Goal: Check status: Check status

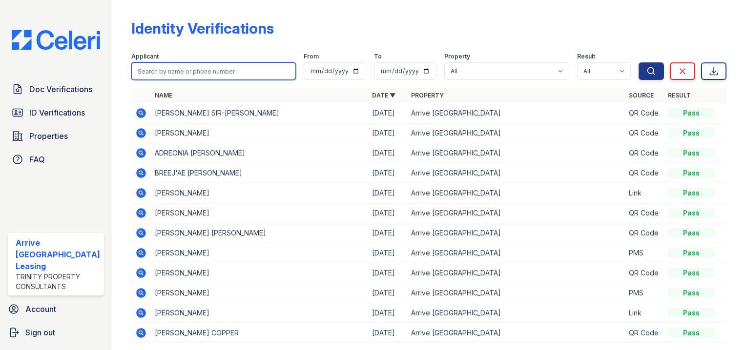
click at [198, 73] on input "search" at bounding box center [213, 71] width 164 height 18
type input "alize"
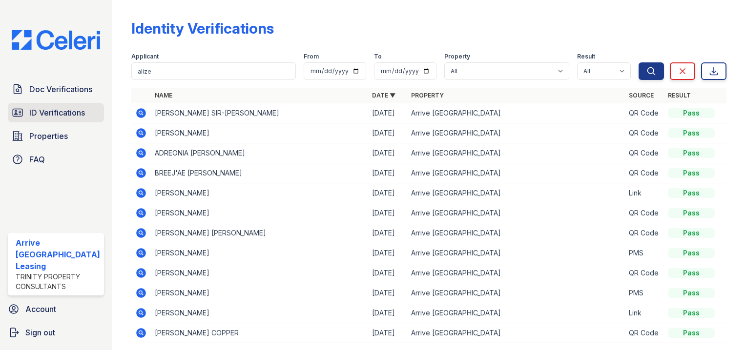
click at [64, 109] on span "ID Verifications" at bounding box center [57, 113] width 56 height 12
drag, startPoint x: 64, startPoint y: 109, endPoint x: 151, endPoint y: 88, distance: 89.0
click at [64, 109] on span "ID Verifications" at bounding box center [57, 113] width 56 height 12
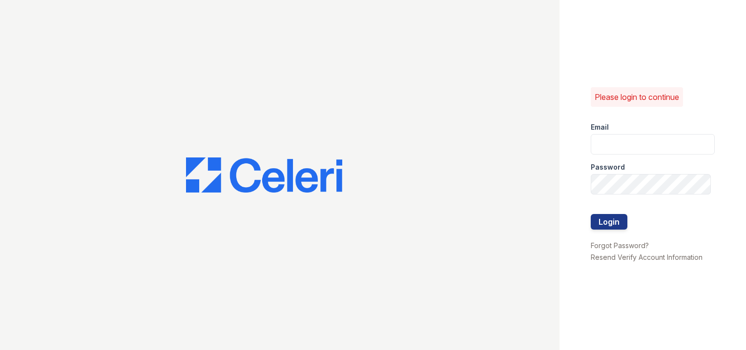
type input "arriveinnerharbor@trinity-pm.com"
click at [627, 219] on form "Email arriveinnerharbor@trinity-pm.com Password Login" at bounding box center [652, 177] width 124 height 125
drag, startPoint x: 615, startPoint y: 219, endPoint x: 639, endPoint y: 196, distance: 33.5
click at [639, 196] on form "Email arriveinnerharbor@trinity-pm.com Password Login" at bounding box center [652, 177] width 124 height 125
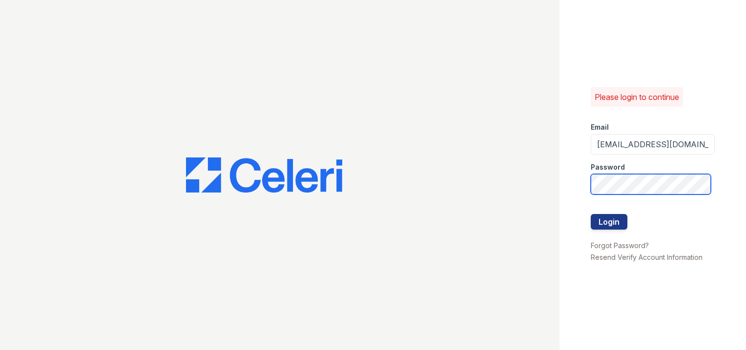
click at [233, 123] on div "Please login to continue Email arriveinnerharbor@trinity-pm.com Password Login …" at bounding box center [373, 175] width 746 height 350
drag, startPoint x: 441, startPoint y: 147, endPoint x: 586, endPoint y: 193, distance: 152.2
click at [456, 150] on div at bounding box center [279, 175] width 559 height 350
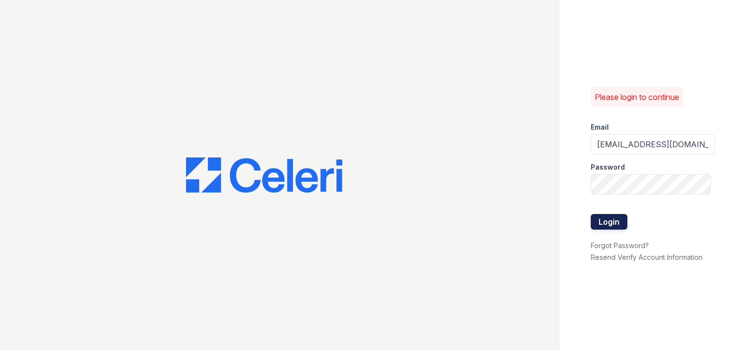
click at [613, 223] on button "Login" at bounding box center [608, 222] width 37 height 16
drag, startPoint x: 613, startPoint y: 223, endPoint x: 619, endPoint y: 219, distance: 7.0
click at [613, 223] on button "Login" at bounding box center [608, 222] width 37 height 16
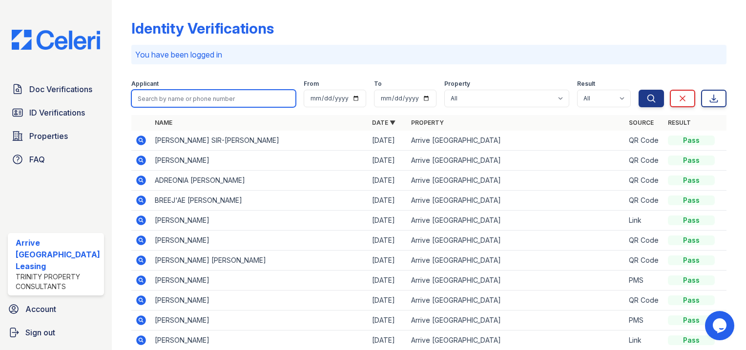
click at [193, 99] on input "search" at bounding box center [213, 99] width 164 height 18
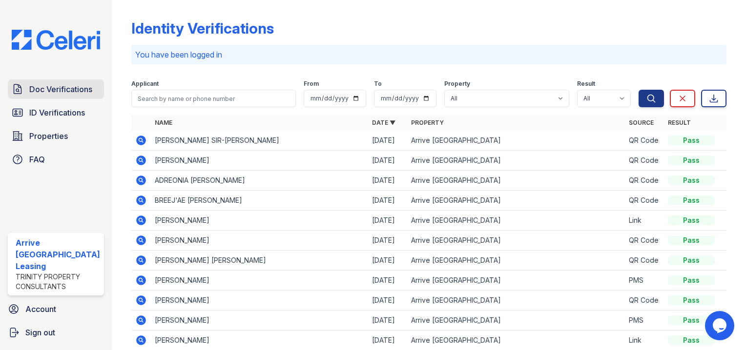
click at [70, 97] on link "Doc Verifications" at bounding box center [56, 90] width 96 height 20
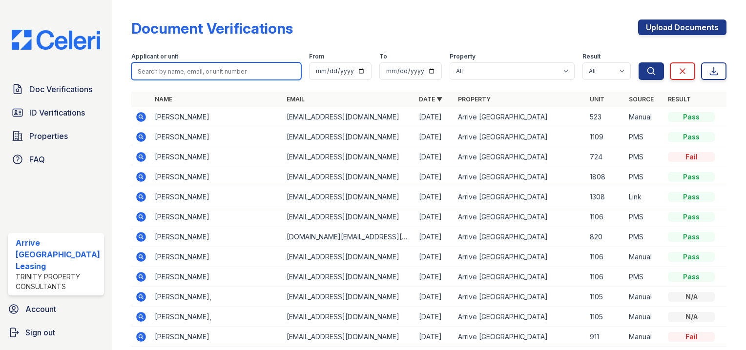
click at [209, 71] on input "search" at bounding box center [216, 71] width 170 height 18
type input "ravens"
click at [638, 62] on button "Search" at bounding box center [650, 71] width 25 height 18
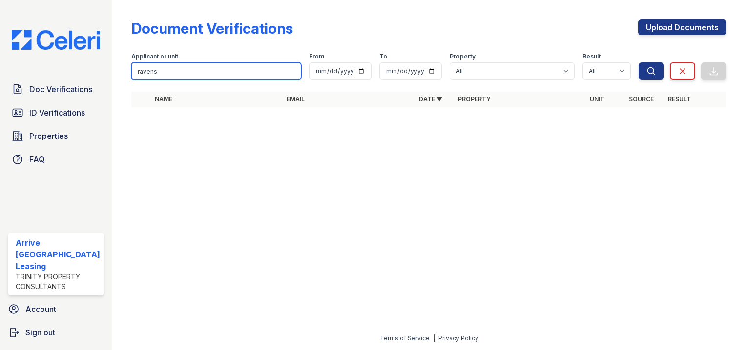
drag, startPoint x: 209, startPoint y: 71, endPoint x: 61, endPoint y: 70, distance: 148.4
click at [61, 70] on div "Doc Verifications ID Verifications Properties FAQ Arrive Inner Harbor Leasing T…" at bounding box center [373, 175] width 746 height 350
type input "="
type input "alize razenll"
click at [638, 62] on button "Search" at bounding box center [650, 71] width 25 height 18
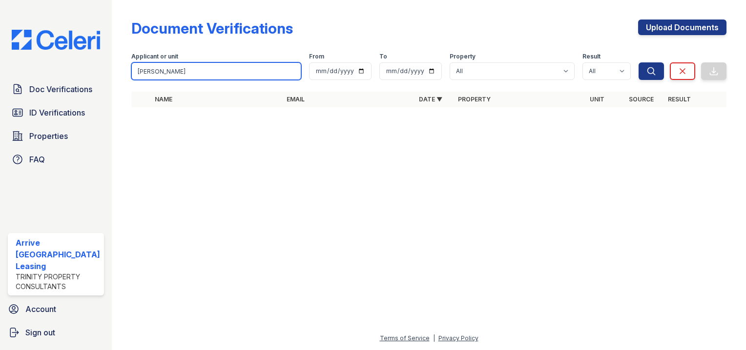
type input "alize razenell"
click at [638, 62] on button "Search" at bounding box center [650, 71] width 25 height 18
drag, startPoint x: 169, startPoint y: 70, endPoint x: 172, endPoint y: 75, distance: 5.3
click at [169, 72] on input "alize razenell" at bounding box center [216, 71] width 170 height 18
drag, startPoint x: 179, startPoint y: 70, endPoint x: 145, endPoint y: 72, distance: 33.3
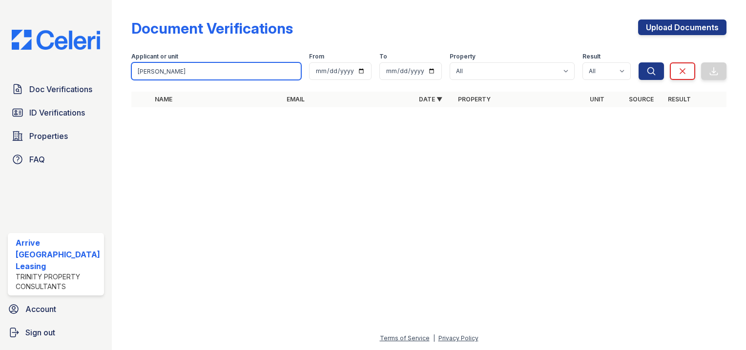
click at [145, 72] on input "alizel razenel" at bounding box center [216, 71] width 170 height 18
type input "alize"
click at [638, 62] on button "Search" at bounding box center [650, 71] width 25 height 18
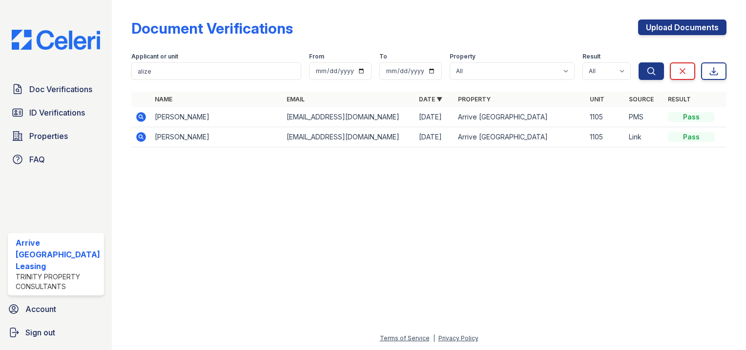
click at [138, 117] on icon at bounding box center [141, 117] width 12 height 12
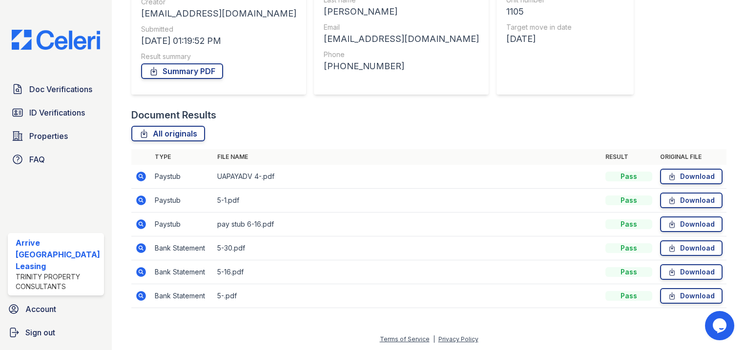
scroll to position [83, 0]
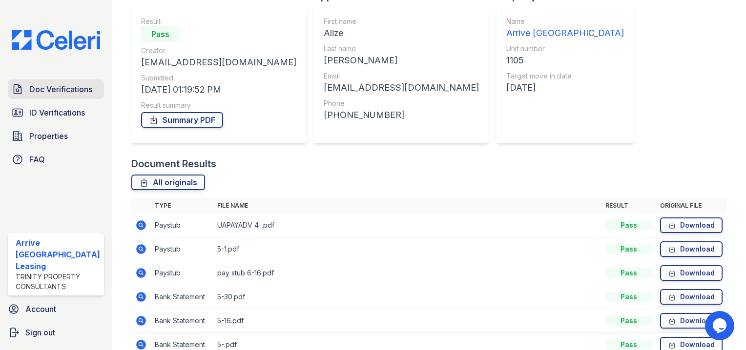
click at [55, 89] on span "Doc Verifications" at bounding box center [60, 89] width 63 height 12
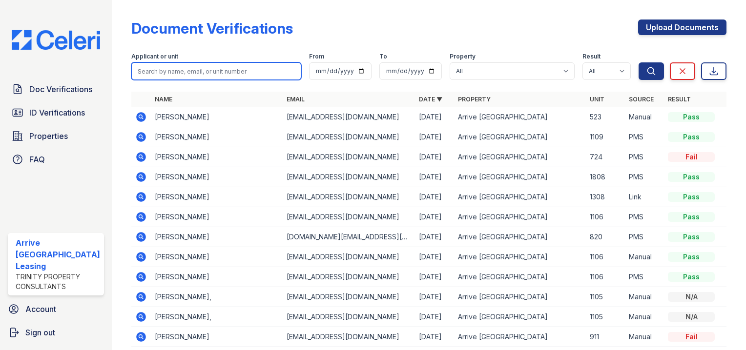
click at [205, 77] on input "search" at bounding box center [216, 71] width 170 height 18
type input "noah powell"
click at [638, 62] on button "Search" at bounding box center [650, 71] width 25 height 18
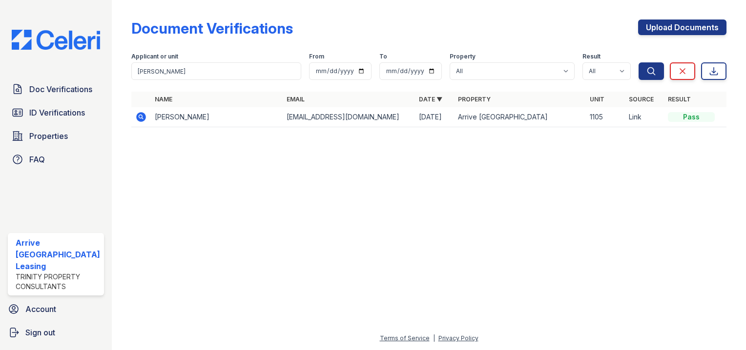
drag, startPoint x: 136, startPoint y: 119, endPoint x: 168, endPoint y: 118, distance: 32.2
click at [136, 119] on icon at bounding box center [141, 117] width 10 height 10
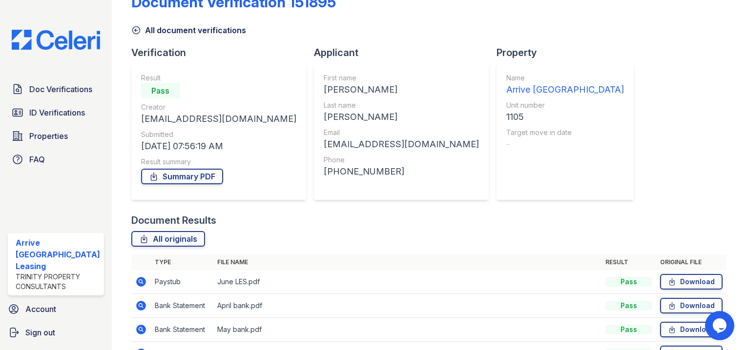
scroll to position [49, 0]
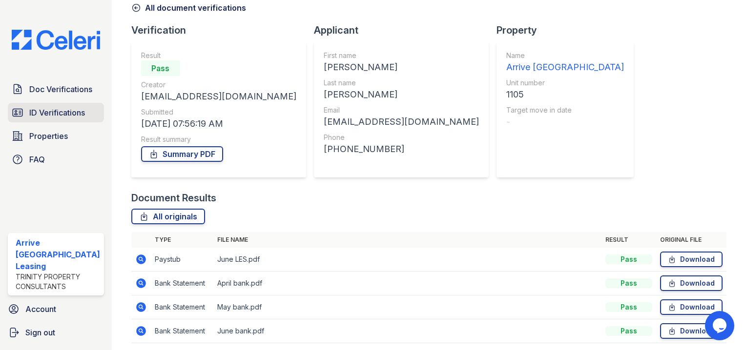
drag, startPoint x: 64, startPoint y: 117, endPoint x: 74, endPoint y: 113, distance: 10.8
click at [64, 117] on span "ID Verifications" at bounding box center [57, 113] width 56 height 12
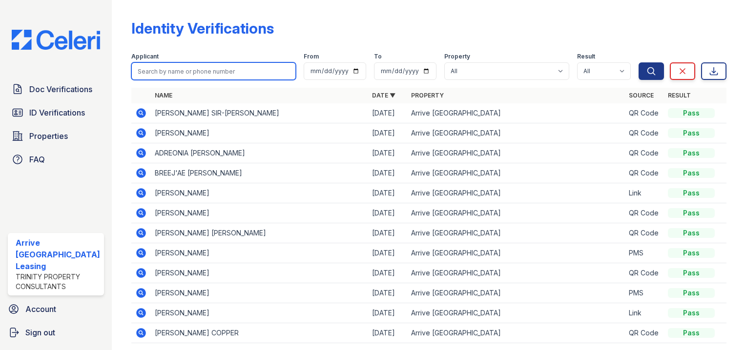
click at [248, 72] on input "search" at bounding box center [213, 71] width 164 height 18
type input "noah powell"
click at [638, 62] on button "Search" at bounding box center [650, 71] width 25 height 18
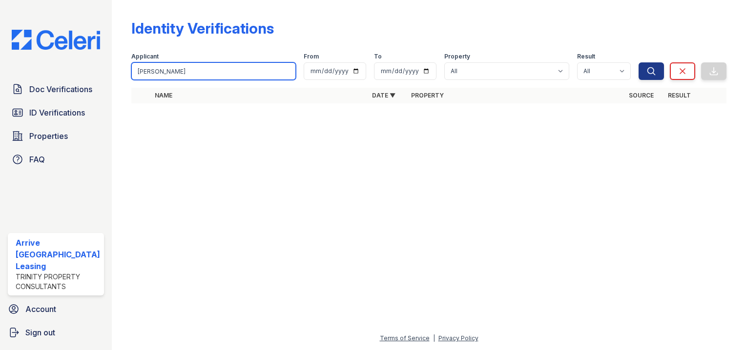
drag, startPoint x: 180, startPoint y: 70, endPoint x: 147, endPoint y: 70, distance: 32.2
click at [147, 70] on input "noah powell" at bounding box center [213, 71] width 164 height 18
type input "noah"
click at [638, 62] on button "Search" at bounding box center [650, 71] width 25 height 18
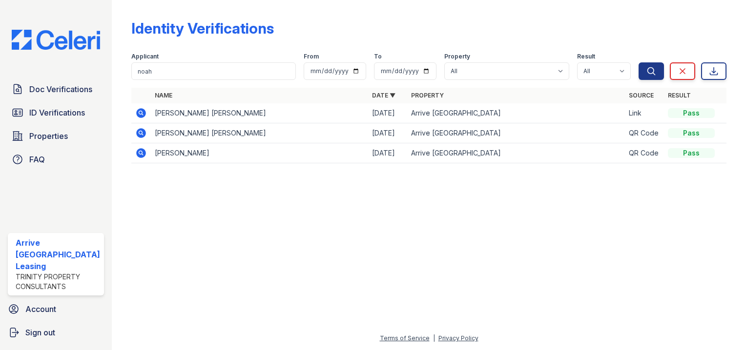
click at [139, 113] on icon at bounding box center [141, 113] width 10 height 10
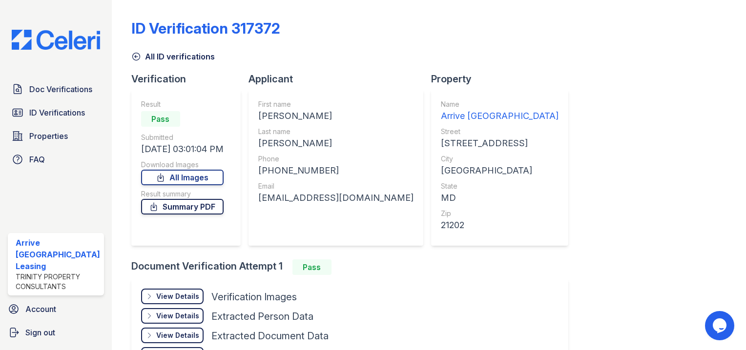
click at [193, 207] on link "Summary PDF" at bounding box center [182, 207] width 82 height 16
click at [53, 95] on span "Doc Verifications" at bounding box center [60, 89] width 63 height 12
click at [52, 95] on span "Doc Verifications" at bounding box center [60, 89] width 63 height 12
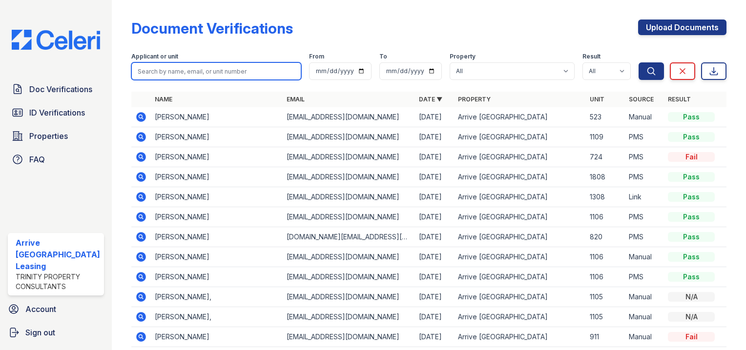
click at [221, 79] on input "search" at bounding box center [216, 71] width 170 height 18
type input "david"
click at [638, 62] on button "Search" at bounding box center [650, 71] width 25 height 18
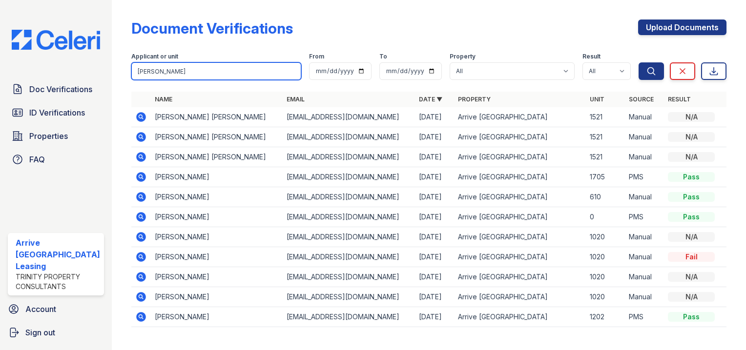
click at [203, 77] on input "david" at bounding box center [216, 71] width 170 height 18
click at [4, 81] on div "Doc Verifications ID Verifications Properties FAQ Arrive Inner Harbor Leasing T…" at bounding box center [373, 175] width 746 height 350
type input "pout"
click at [638, 62] on button "Search" at bounding box center [650, 71] width 25 height 18
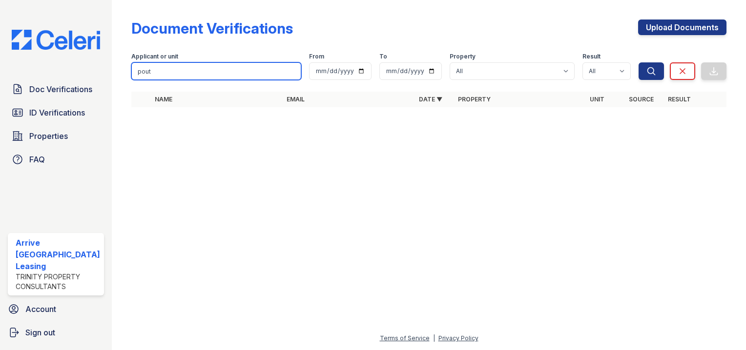
drag, startPoint x: 183, startPoint y: 67, endPoint x: 0, endPoint y: 37, distance: 184.9
click at [0, 49] on html "Doc Verifications ID Verifications Properties FAQ Arrive Inner Harbor Leasing T…" at bounding box center [373, 175] width 746 height 350
type input "christine"
click at [638, 62] on button "Search" at bounding box center [650, 71] width 25 height 18
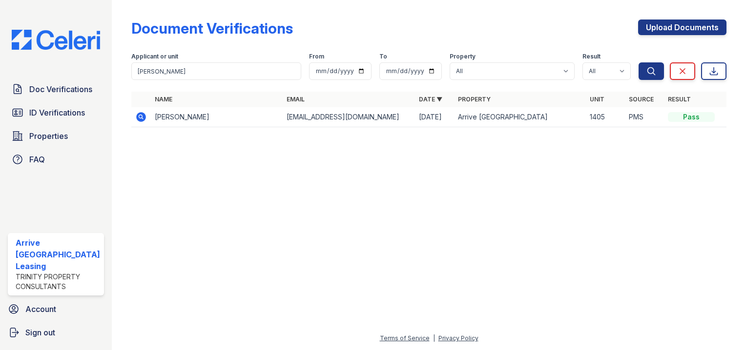
click at [136, 118] on icon at bounding box center [141, 117] width 10 height 10
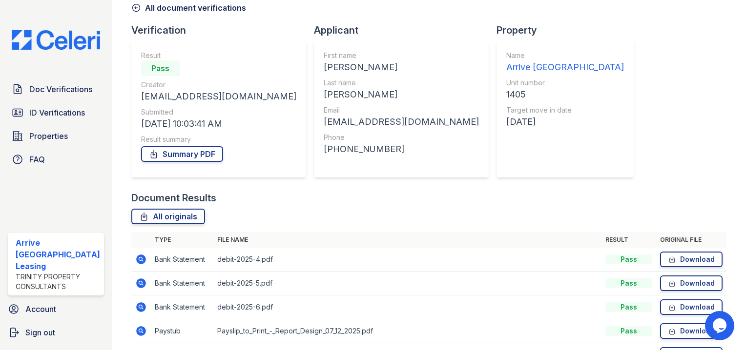
scroll to position [108, 0]
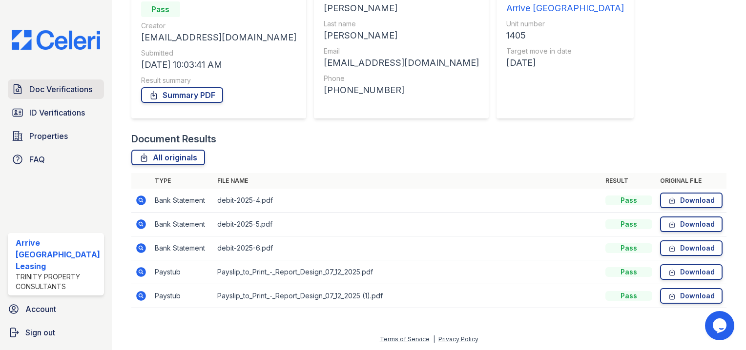
click at [70, 98] on link "Doc Verifications" at bounding box center [56, 90] width 96 height 20
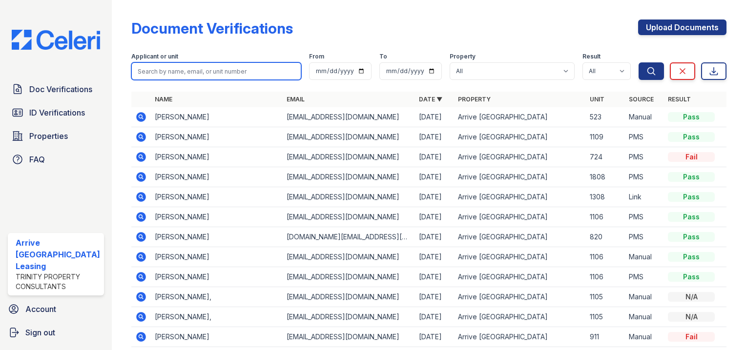
click at [219, 71] on input "search" at bounding box center [216, 71] width 170 height 18
type input "keene"
click at [638, 62] on button "Search" at bounding box center [650, 71] width 25 height 18
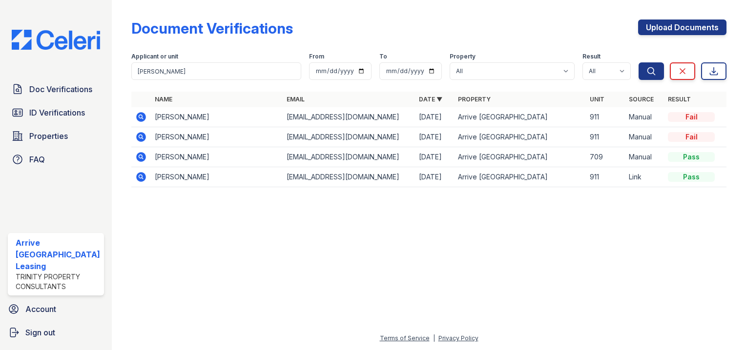
click at [141, 160] on icon at bounding box center [141, 157] width 12 height 12
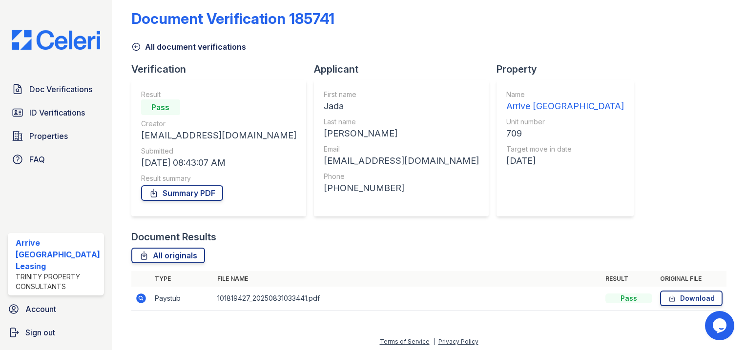
scroll to position [13, 0]
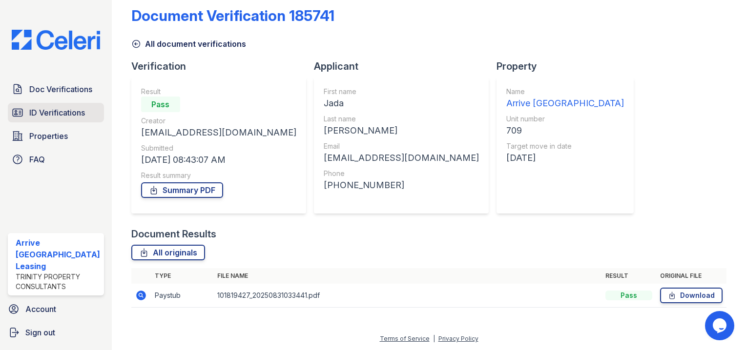
click at [61, 112] on span "ID Verifications" at bounding box center [57, 113] width 56 height 12
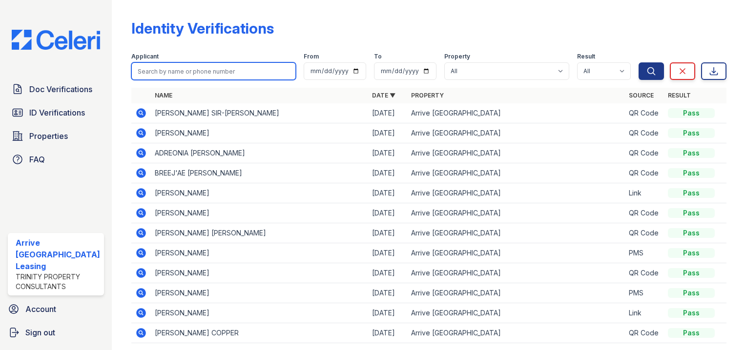
click at [172, 78] on input "search" at bounding box center [213, 71] width 164 height 18
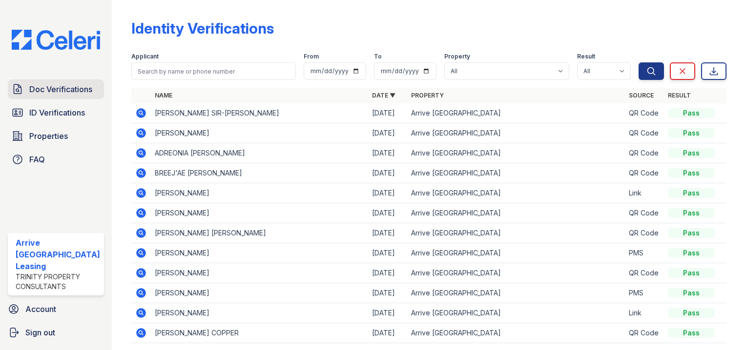
click at [35, 94] on span "Doc Verifications" at bounding box center [60, 89] width 63 height 12
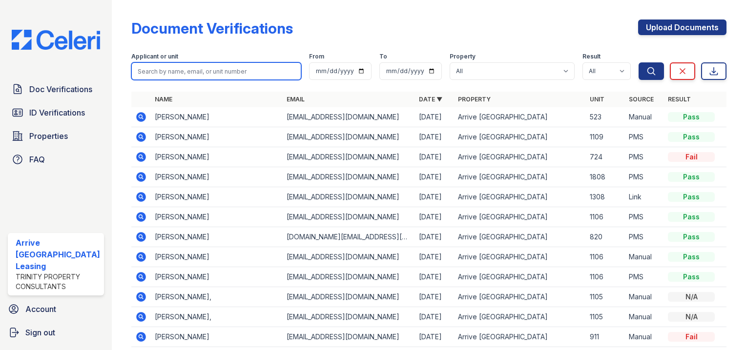
click at [230, 70] on input "search" at bounding box center [216, 71] width 170 height 18
type input "miranda"
click at [638, 62] on button "Search" at bounding box center [650, 71] width 25 height 18
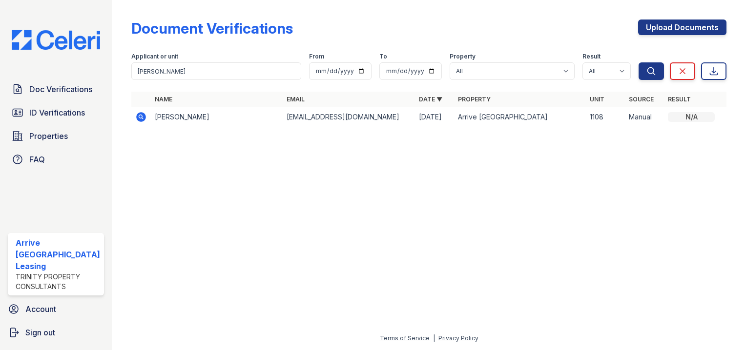
click at [135, 121] on icon at bounding box center [141, 117] width 12 height 12
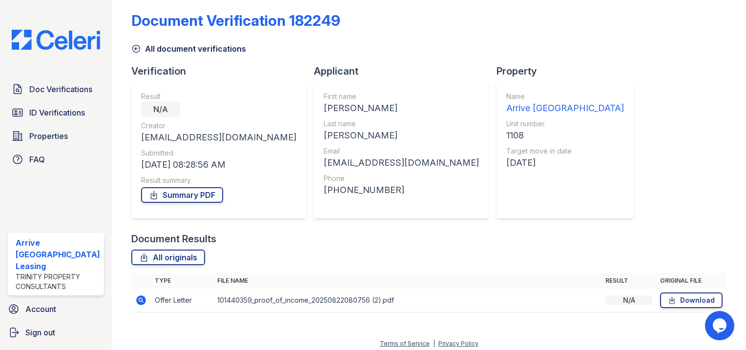
scroll to position [13, 0]
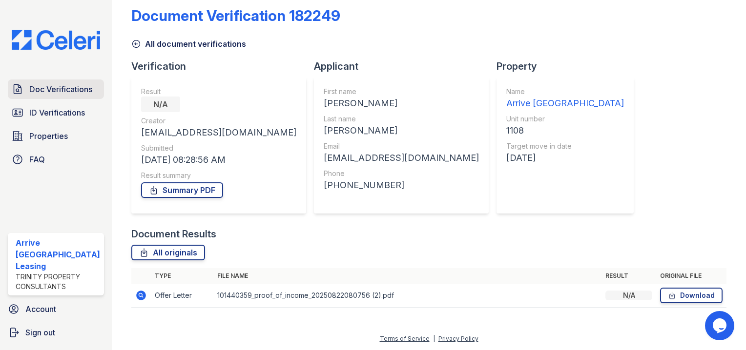
click at [71, 93] on span "Doc Verifications" at bounding box center [60, 89] width 63 height 12
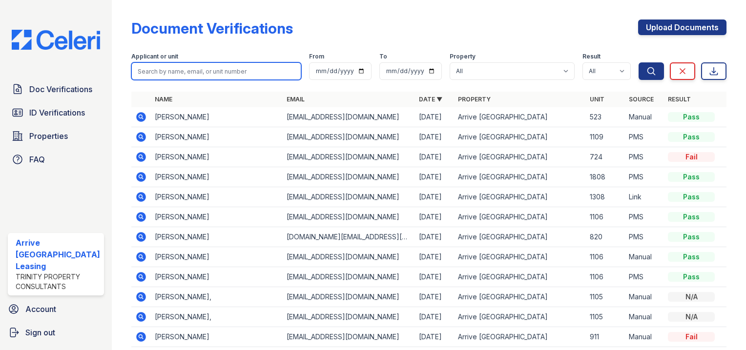
click at [230, 75] on input "search" at bounding box center [216, 71] width 170 height 18
type input "[PERSON_NAME]"
click at [638, 62] on button "Search" at bounding box center [650, 71] width 25 height 18
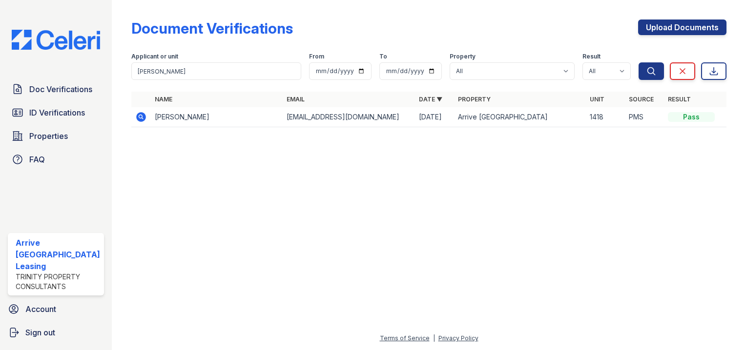
click at [144, 111] on td at bounding box center [141, 117] width 20 height 20
click at [137, 117] on icon at bounding box center [141, 117] width 12 height 12
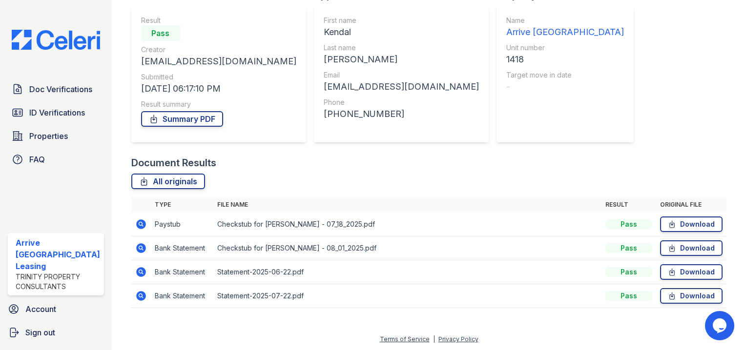
scroll to position [35, 0]
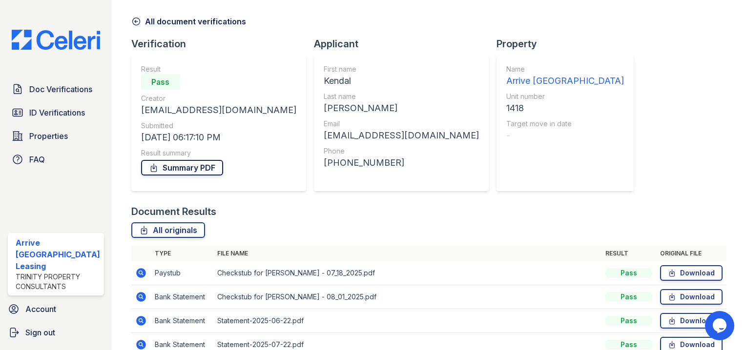
click at [206, 161] on link "Summary PDF" at bounding box center [182, 168] width 82 height 16
click at [59, 99] on link "Doc Verifications" at bounding box center [56, 90] width 96 height 20
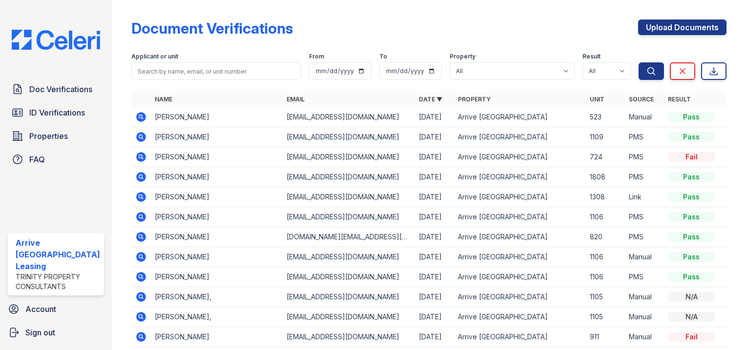
click at [59, 109] on span "ID Verifications" at bounding box center [57, 113] width 56 height 12
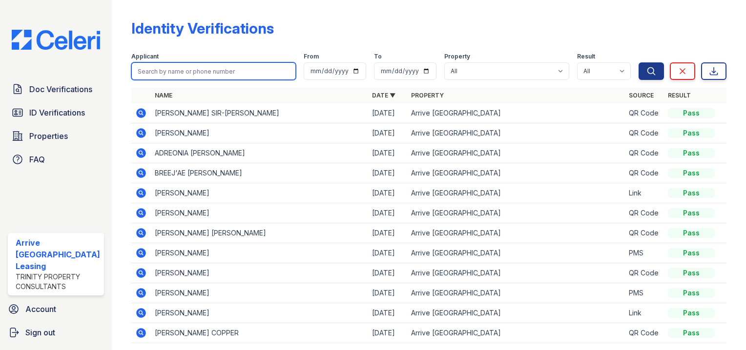
click at [240, 77] on input "search" at bounding box center [213, 71] width 164 height 18
click at [239, 73] on input "search" at bounding box center [213, 71] width 164 height 18
type input "rusha"
click at [638, 62] on button "Search" at bounding box center [650, 71] width 25 height 18
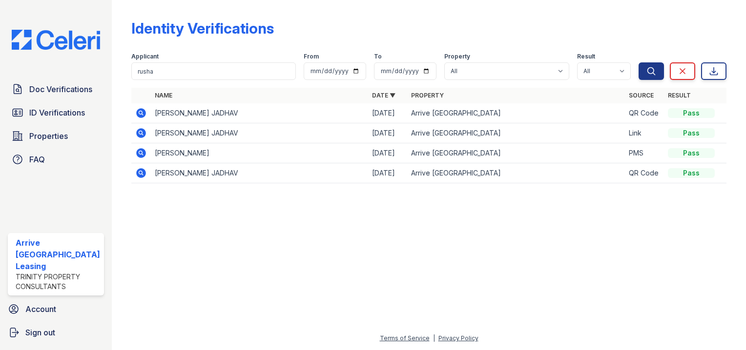
click at [136, 111] on icon at bounding box center [141, 113] width 10 height 10
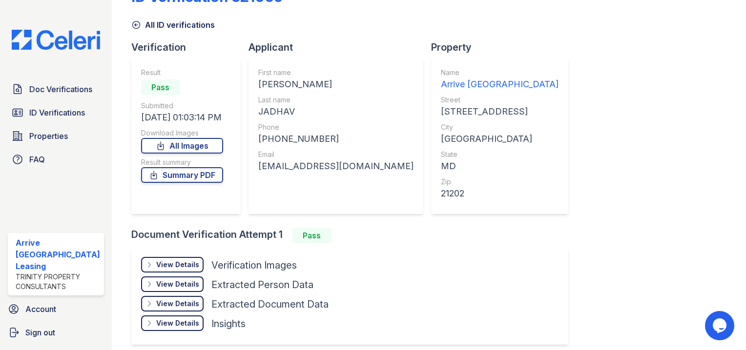
scroll to position [49, 0]
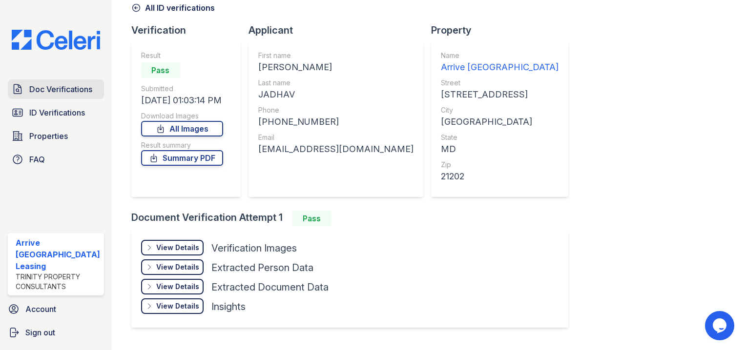
click at [67, 95] on span "Doc Verifications" at bounding box center [60, 89] width 63 height 12
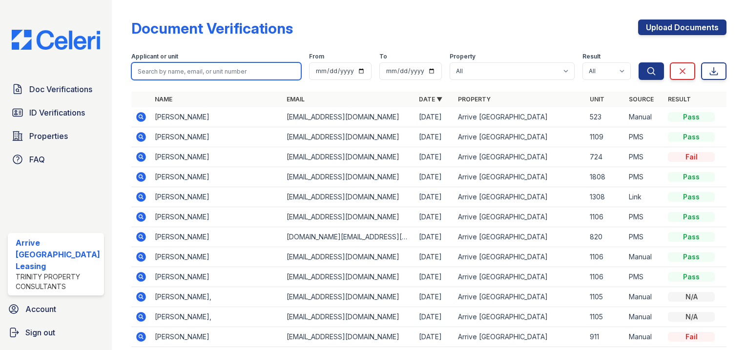
click at [187, 74] on input "search" at bounding box center [216, 71] width 170 height 18
type input "rusha"
click at [638, 62] on button "Search" at bounding box center [650, 71] width 25 height 18
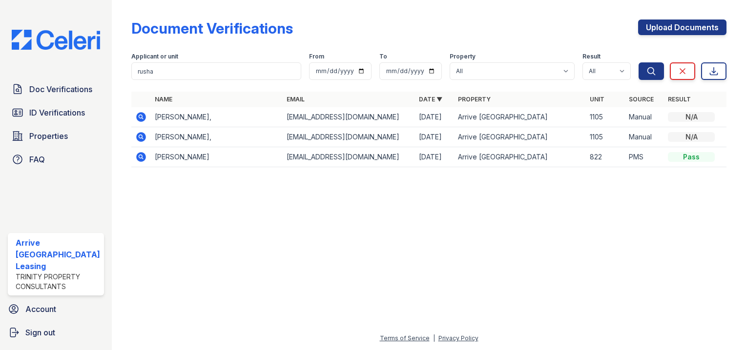
click at [135, 115] on icon at bounding box center [141, 117] width 12 height 12
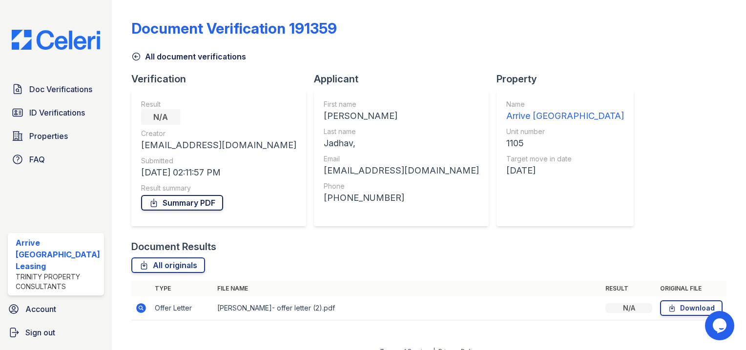
click at [180, 205] on link "Summary PDF" at bounding box center [182, 203] width 82 height 16
click at [41, 128] on link "Properties" at bounding box center [56, 136] width 96 height 20
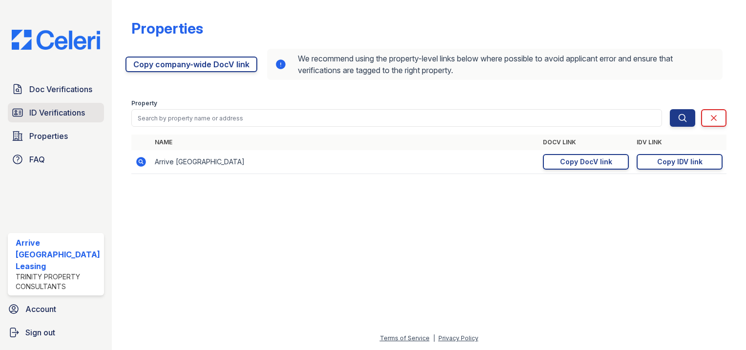
drag, startPoint x: 54, startPoint y: 125, endPoint x: 56, endPoint y: 121, distance: 5.0
click at [55, 122] on div "Doc Verifications ID Verifications Properties FAQ" at bounding box center [56, 125] width 104 height 90
click at [56, 119] on span "ID Verifications" at bounding box center [57, 113] width 56 height 12
click at [57, 121] on link "ID Verifications" at bounding box center [56, 113] width 96 height 20
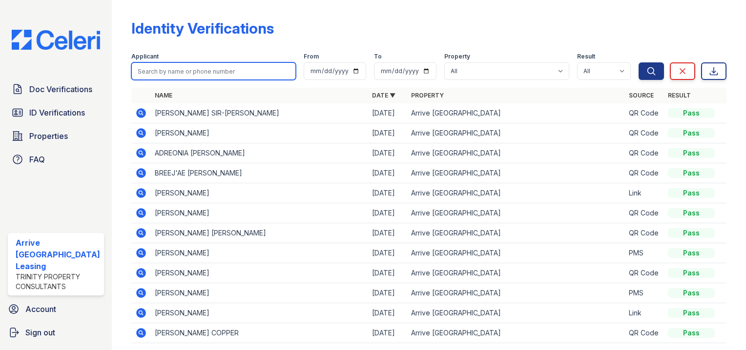
click at [199, 73] on input "search" at bounding box center [213, 71] width 164 height 18
type input "soull"
click at [638, 62] on button "Search" at bounding box center [650, 71] width 25 height 18
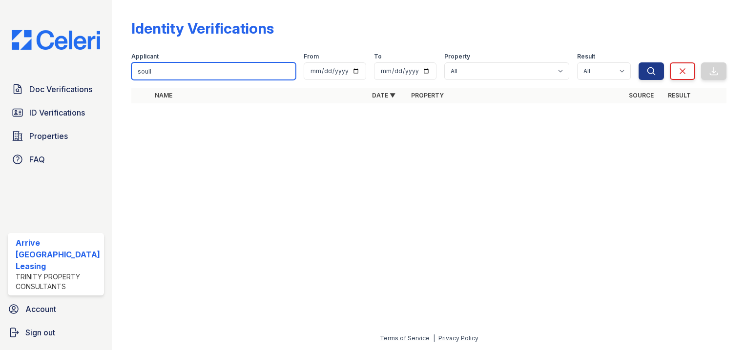
drag, startPoint x: 248, startPoint y: 76, endPoint x: 0, endPoint y: 120, distance: 252.2
click at [0, 120] on html "Doc Verifications ID Verifications Properties FAQ Arrive Inner Harbor Leasing T…" at bounding box center [373, 175] width 746 height 350
type input "sylla"
click at [638, 62] on button "Search" at bounding box center [650, 71] width 25 height 18
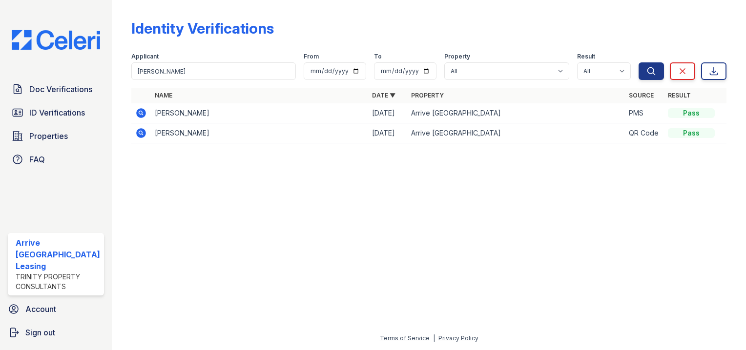
click at [140, 113] on icon at bounding box center [141, 113] width 10 height 10
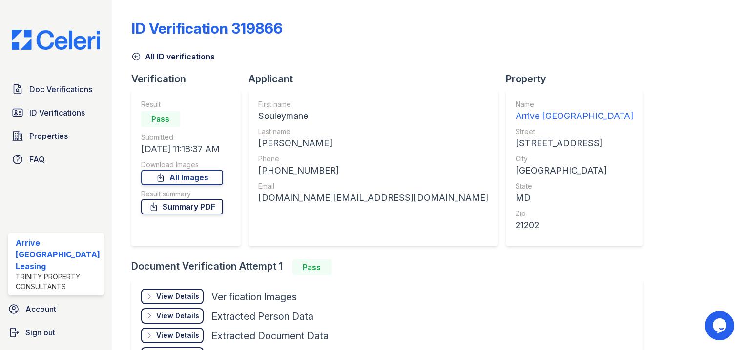
click at [201, 206] on link "Summary PDF" at bounding box center [182, 207] width 82 height 16
click at [190, 176] on link "All Images" at bounding box center [182, 178] width 82 height 16
click at [84, 107] on link "ID Verifications" at bounding box center [56, 113] width 96 height 20
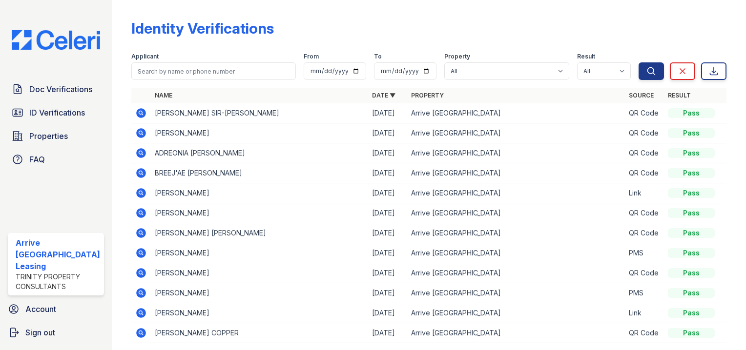
drag, startPoint x: 186, startPoint y: 80, endPoint x: 189, endPoint y: 75, distance: 5.7
click at [187, 80] on form "Applicant From To Property All Arrive [GEOGRAPHIC_DATA] Result All Pass Fail Ca…" at bounding box center [428, 64] width 595 height 39
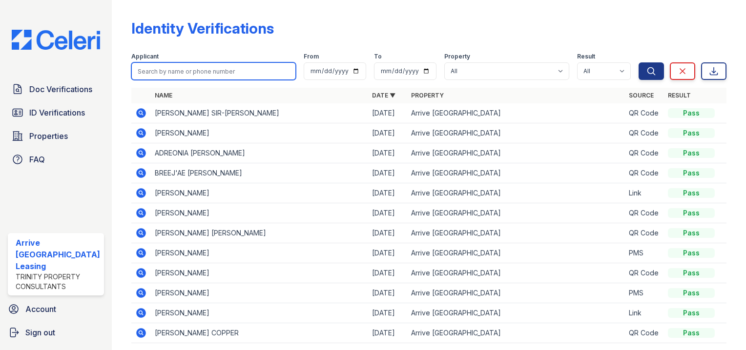
click at [190, 72] on input "search" at bounding box center [213, 71] width 164 height 18
type input "[PERSON_NAME]"
click at [638, 62] on button "Search" at bounding box center [650, 71] width 25 height 18
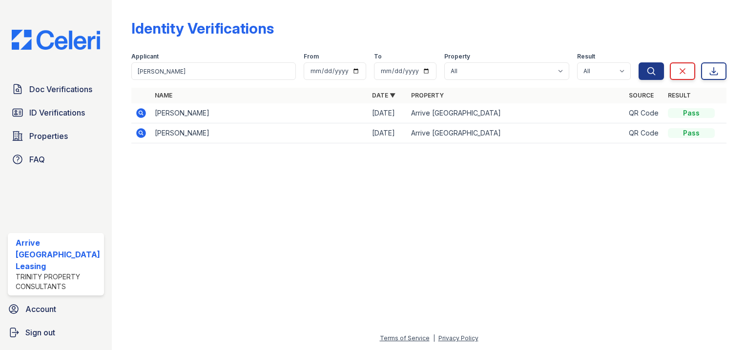
click at [142, 114] on icon at bounding box center [141, 113] width 12 height 12
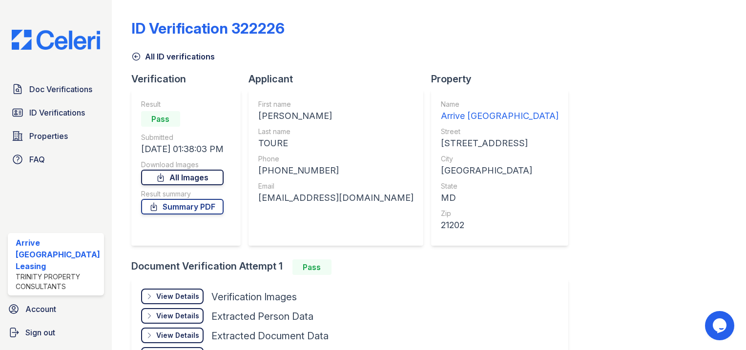
click at [199, 182] on link "All Images" at bounding box center [182, 178] width 82 height 16
click at [191, 207] on link "Summary PDF" at bounding box center [182, 207] width 82 height 16
click at [80, 91] on span "Doc Verifications" at bounding box center [60, 89] width 63 height 12
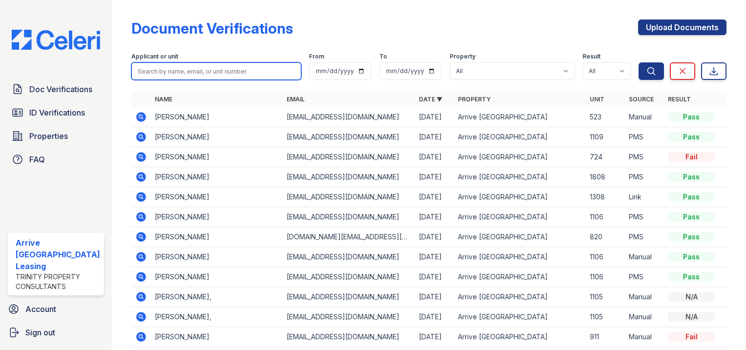
click at [178, 76] on input "search" at bounding box center [216, 71] width 170 height 18
type input "soull"
click at [638, 62] on button "Search" at bounding box center [650, 71] width 25 height 18
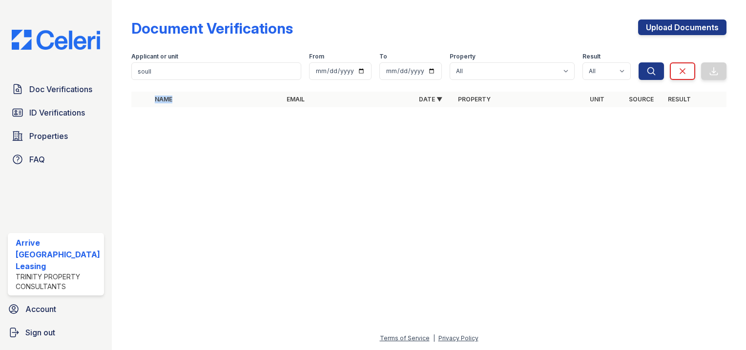
drag, startPoint x: 178, startPoint y: 91, endPoint x: 172, endPoint y: 68, distance: 23.2
click at [174, 76] on div "Document Verifications Upload Documents Filter Applicant or unit soull From To …" at bounding box center [428, 60] width 595 height 113
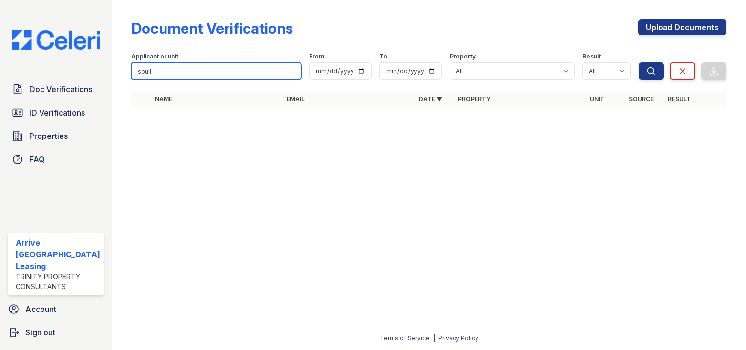
drag, startPoint x: 172, startPoint y: 68, endPoint x: 162, endPoint y: 68, distance: 9.8
drag, startPoint x: 162, startPoint y: 68, endPoint x: 150, endPoint y: 68, distance: 11.7
click at [150, 68] on input "soull" at bounding box center [216, 71] width 170 height 18
click at [138, 72] on input "soull" at bounding box center [216, 71] width 170 height 18
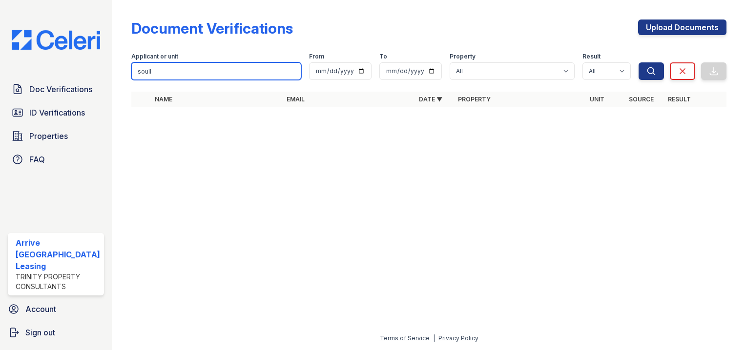
click at [138, 72] on input "soull" at bounding box center [216, 71] width 170 height 18
drag, startPoint x: 147, startPoint y: 70, endPoint x: 137, endPoint y: 73, distance: 10.8
click at [137, 73] on input "soull" at bounding box center [216, 71] width 170 height 18
type input "syl"
click at [638, 62] on button "Search" at bounding box center [650, 71] width 25 height 18
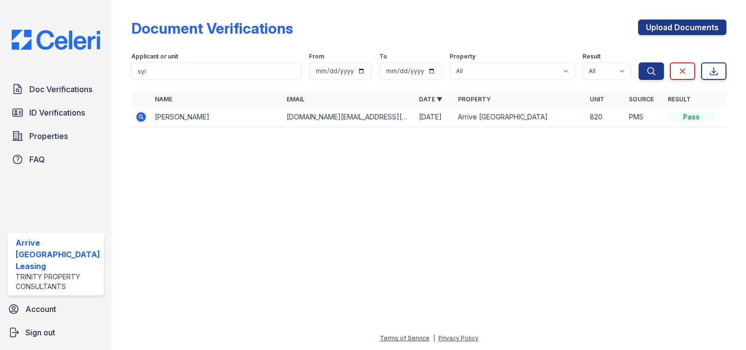
click at [135, 109] on td at bounding box center [141, 117] width 20 height 20
drag, startPoint x: 55, startPoint y: 102, endPoint x: 56, endPoint y: 91, distance: 11.3
click at [55, 102] on div "Doc Verifications ID Verifications Properties FAQ" at bounding box center [56, 125] width 104 height 90
click at [56, 91] on span "Doc Verifications" at bounding box center [60, 89] width 63 height 12
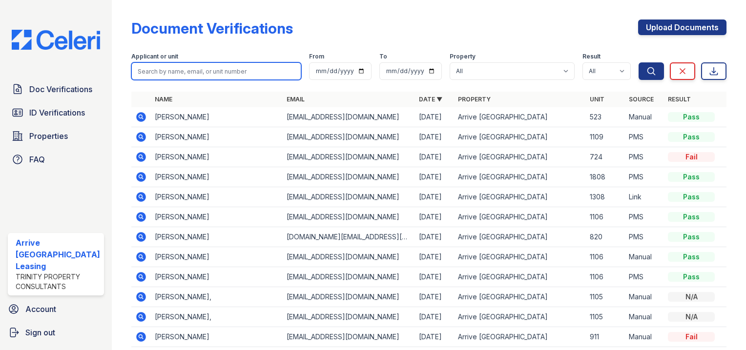
click at [178, 76] on input "search" at bounding box center [216, 71] width 170 height 18
type input "d"
type input "sylla"
click at [638, 62] on button "Search" at bounding box center [650, 71] width 25 height 18
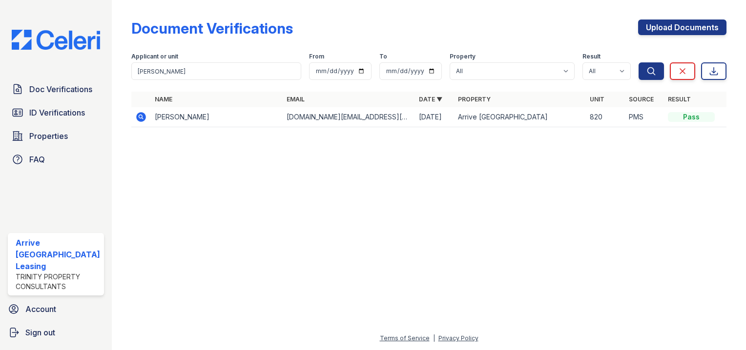
click at [136, 115] on icon at bounding box center [141, 117] width 10 height 10
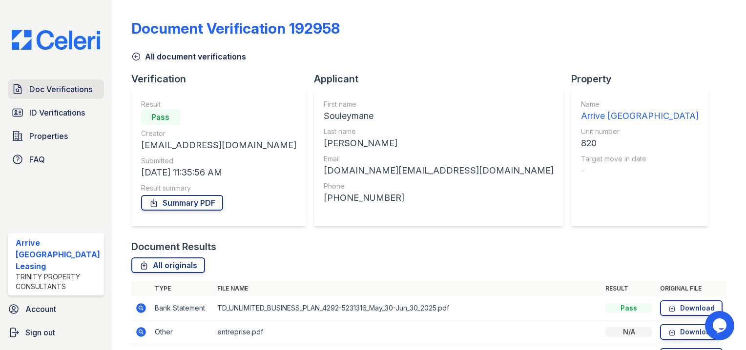
click at [58, 95] on span "Doc Verifications" at bounding box center [60, 89] width 63 height 12
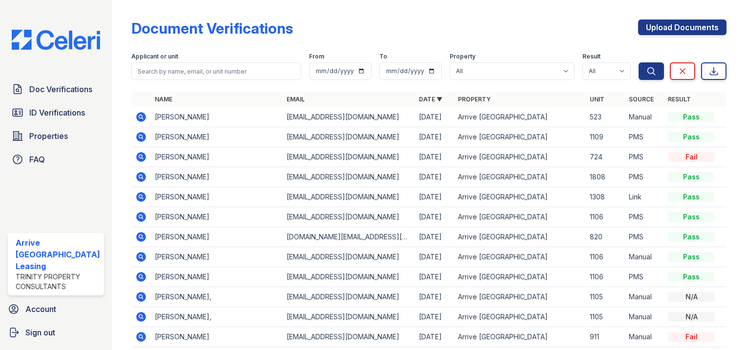
click at [57, 114] on span "ID Verifications" at bounding box center [57, 113] width 56 height 12
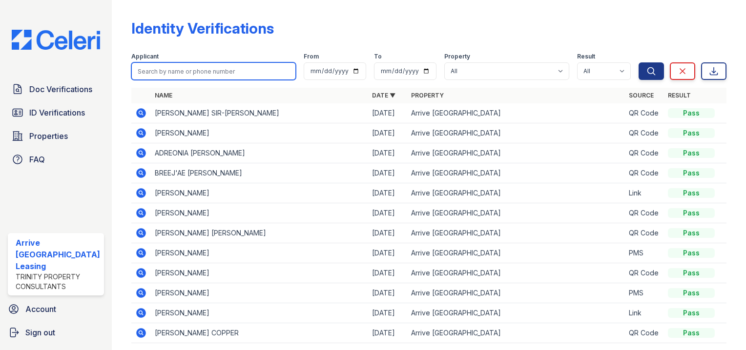
click at [197, 65] on input "search" at bounding box center [213, 71] width 164 height 18
type input "[PERSON_NAME]"
click at [638, 62] on button "Search" at bounding box center [650, 71] width 25 height 18
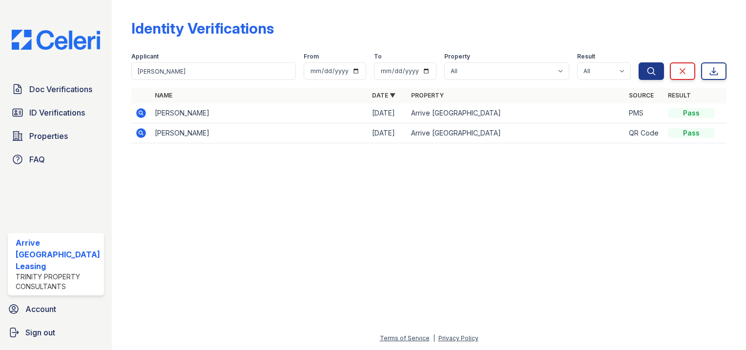
click at [136, 111] on icon at bounding box center [141, 113] width 10 height 10
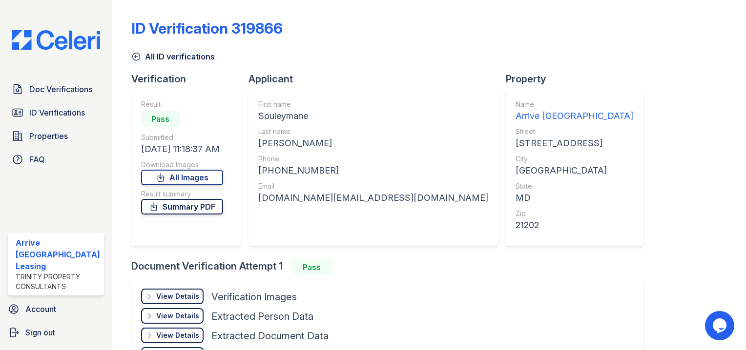
click at [156, 208] on icon at bounding box center [154, 207] width 10 height 10
click at [63, 92] on span "Doc Verifications" at bounding box center [60, 89] width 63 height 12
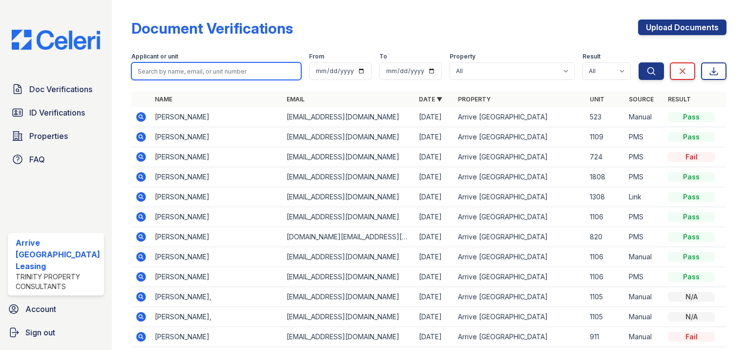
click at [228, 79] on input "search" at bounding box center [216, 71] width 170 height 18
type input "[PERSON_NAME]\"
click at [638, 62] on button "Search" at bounding box center [650, 71] width 25 height 18
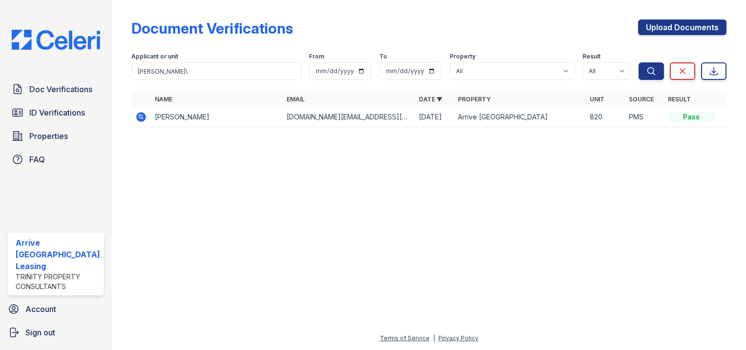
click at [143, 113] on td at bounding box center [141, 117] width 20 height 20
click at [141, 115] on icon at bounding box center [141, 117] width 10 height 10
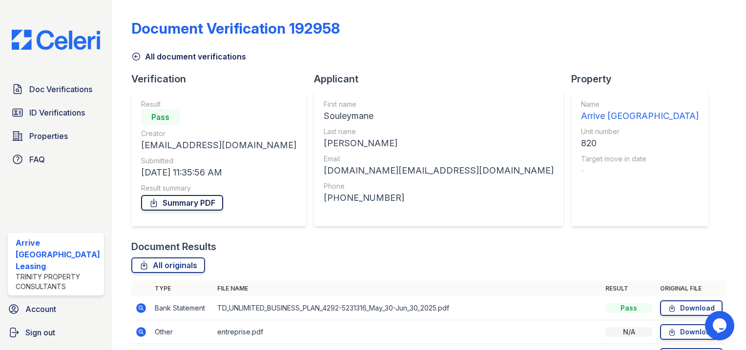
drag, startPoint x: 209, startPoint y: 193, endPoint x: 209, endPoint y: 199, distance: 5.4
click at [209, 193] on div "Summary PDF" at bounding box center [218, 203] width 155 height 20
click at [209, 199] on link "Summary PDF" at bounding box center [182, 203] width 82 height 16
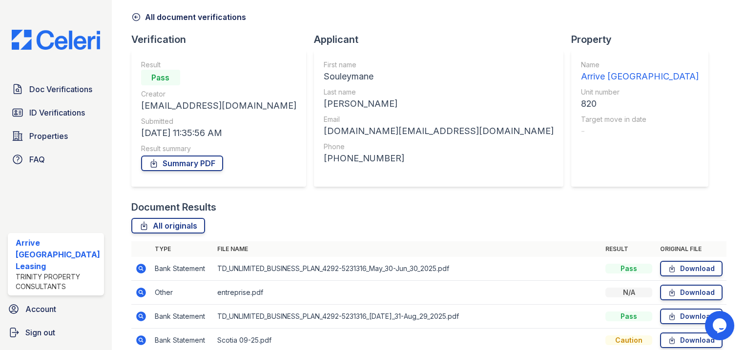
scroll to position [98, 0]
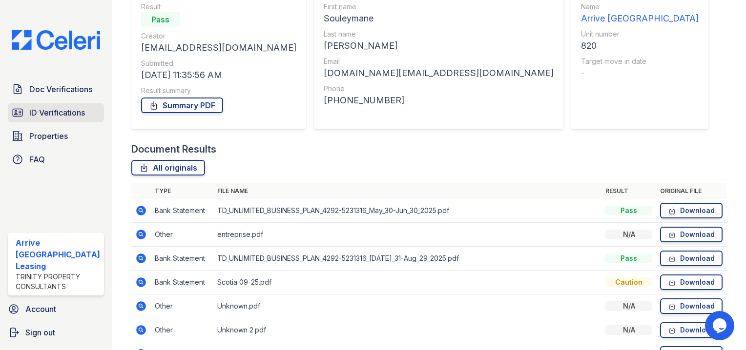
drag, startPoint x: 69, startPoint y: 112, endPoint x: 68, endPoint y: 106, distance: 5.5
click at [69, 112] on span "ID Verifications" at bounding box center [57, 113] width 56 height 12
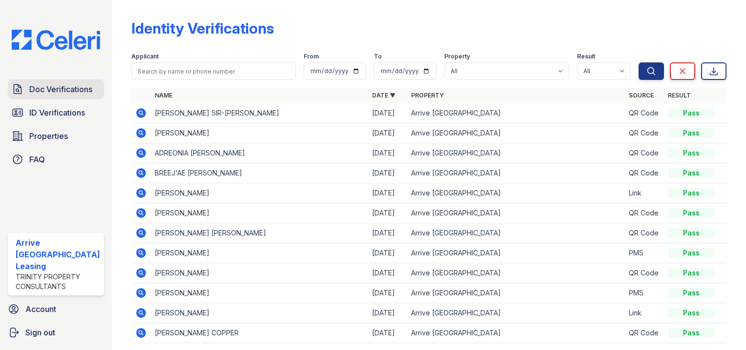
click at [71, 95] on span "Doc Verifications" at bounding box center [60, 89] width 63 height 12
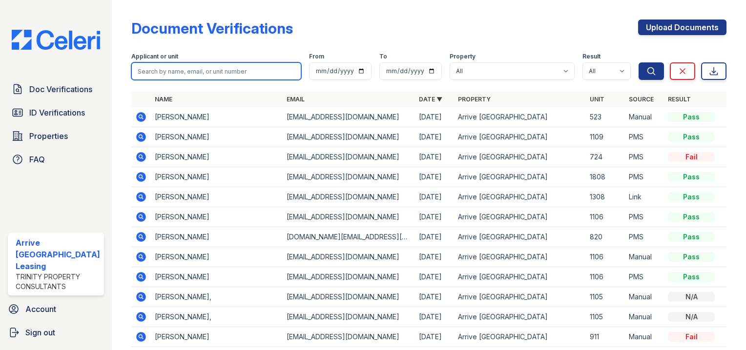
click at [181, 69] on input "search" at bounding box center [216, 71] width 170 height 18
type input "[PERSON_NAME]"
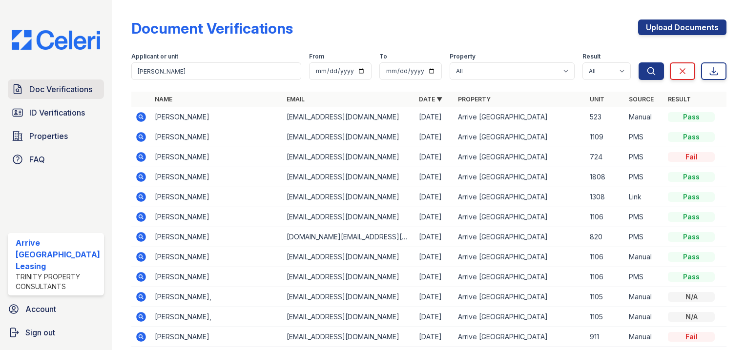
click at [76, 97] on link "Doc Verifications" at bounding box center [56, 90] width 96 height 20
click at [74, 94] on span "Doc Verifications" at bounding box center [60, 89] width 63 height 12
click at [66, 113] on span "ID Verifications" at bounding box center [57, 113] width 56 height 12
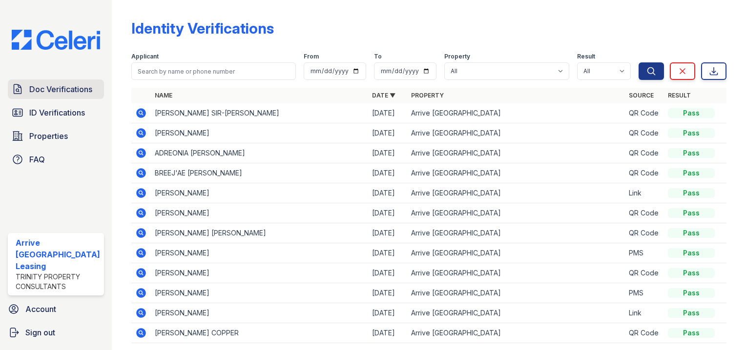
click at [81, 90] on span "Doc Verifications" at bounding box center [60, 89] width 63 height 12
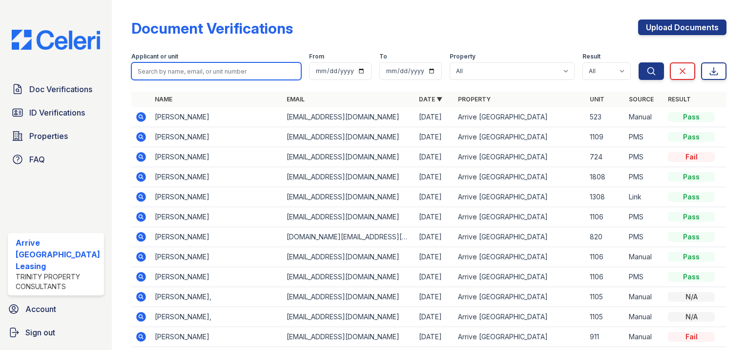
click at [187, 65] on input "search" at bounding box center [216, 71] width 170 height 18
type input "[PERSON_NAME]"
click at [638, 62] on button "Search" at bounding box center [650, 71] width 25 height 18
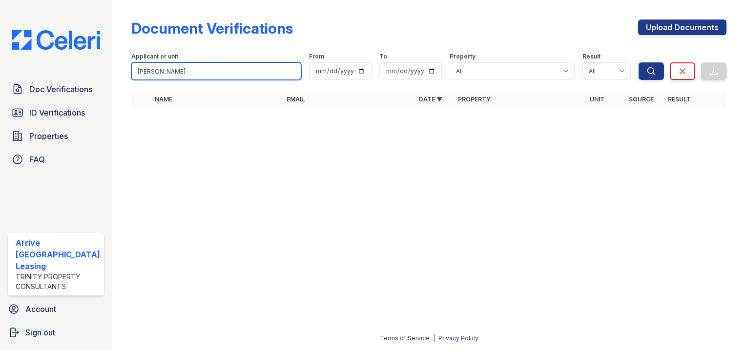
click at [205, 73] on input "[PERSON_NAME]" at bounding box center [216, 71] width 170 height 18
drag, startPoint x: 192, startPoint y: 74, endPoint x: 151, endPoint y: 75, distance: 41.0
click at [148, 73] on input "[PERSON_NAME]" at bounding box center [216, 71] width 170 height 18
type input "[PERSON_NAME]"
click at [638, 62] on button "Search" at bounding box center [650, 71] width 25 height 18
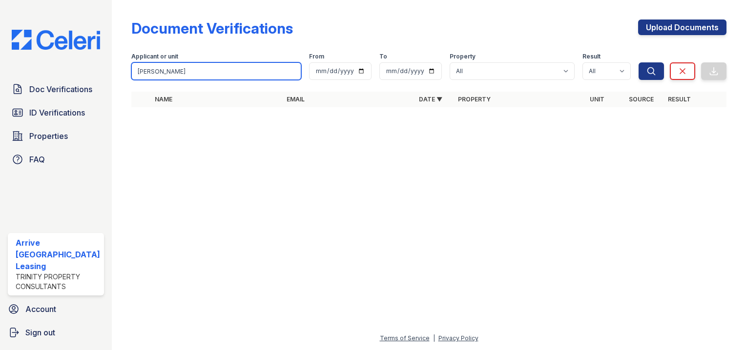
drag, startPoint x: 151, startPoint y: 74, endPoint x: 56, endPoint y: 74, distance: 95.2
click at [58, 74] on div "Doc Verifications ID Verifications Properties FAQ Arrive [GEOGRAPHIC_DATA] Leas…" at bounding box center [373, 175] width 746 height 350
type input "[PERSON_NAME]"
click at [638, 62] on button "Search" at bounding box center [650, 71] width 25 height 18
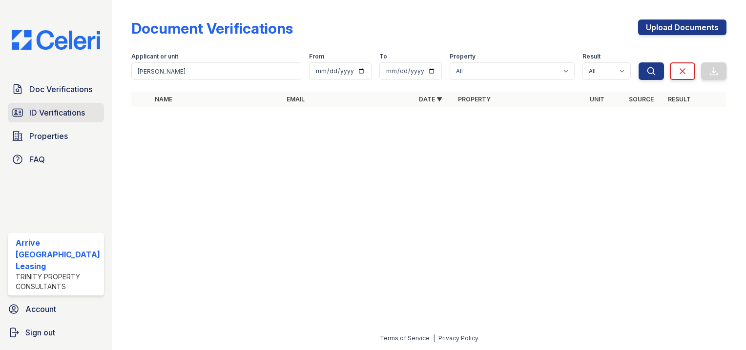
click at [47, 122] on link "ID Verifications" at bounding box center [56, 113] width 96 height 20
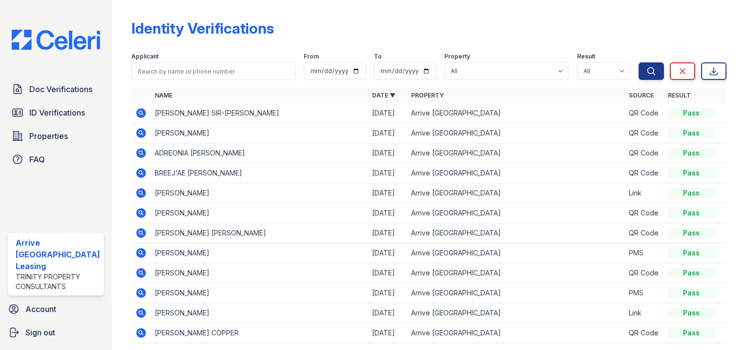
click at [58, 103] on div "Doc Verifications ID Verifications Properties FAQ" at bounding box center [56, 125] width 104 height 90
click at [59, 102] on div "Doc Verifications ID Verifications Properties FAQ" at bounding box center [56, 125] width 104 height 90
drag, startPoint x: 59, startPoint y: 102, endPoint x: 61, endPoint y: 96, distance: 6.6
click at [61, 95] on span "Doc Verifications" at bounding box center [60, 89] width 63 height 12
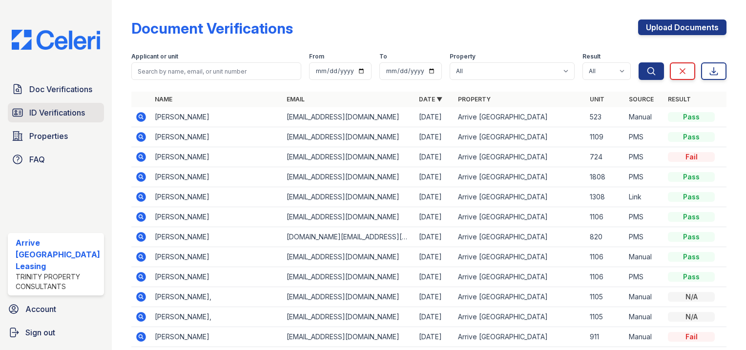
click at [61, 113] on span "ID Verifications" at bounding box center [57, 113] width 56 height 12
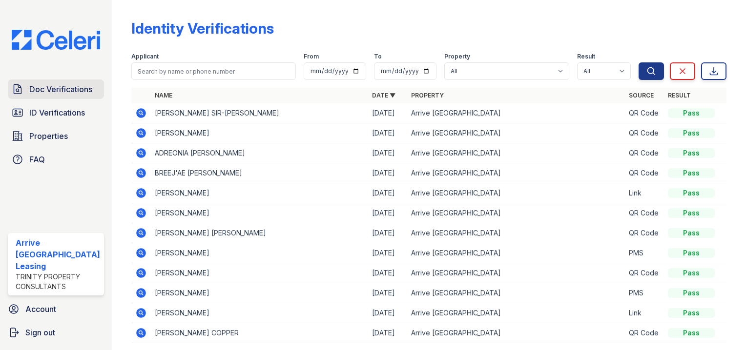
click at [72, 89] on span "Doc Verifications" at bounding box center [60, 89] width 63 height 12
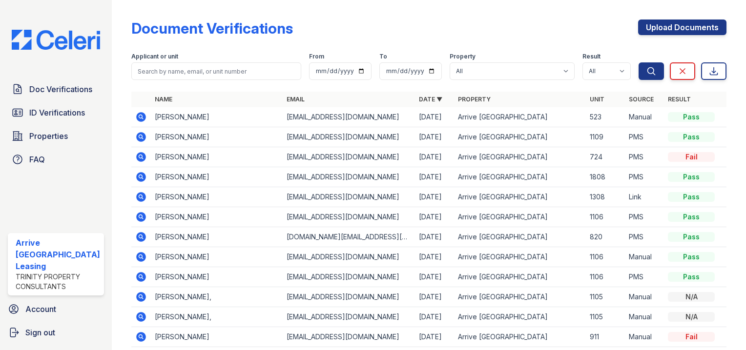
click at [201, 61] on div "Applicant or unit" at bounding box center [216, 58] width 170 height 10
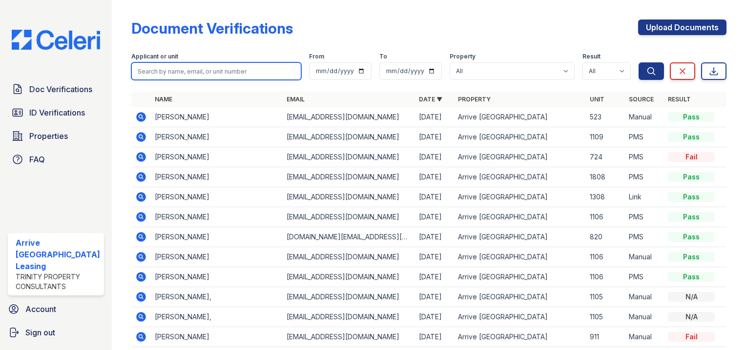
click at [199, 70] on input "search" at bounding box center [216, 71] width 170 height 18
type input "a"
type input "[PERSON_NAME]"
click at [638, 62] on button "Search" at bounding box center [650, 71] width 25 height 18
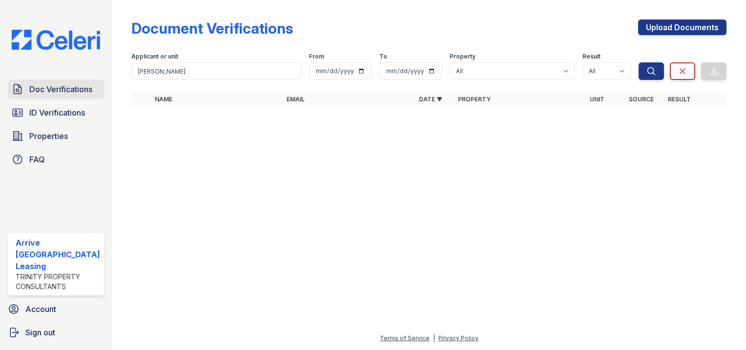
click at [75, 90] on span "Doc Verifications" at bounding box center [60, 89] width 63 height 12
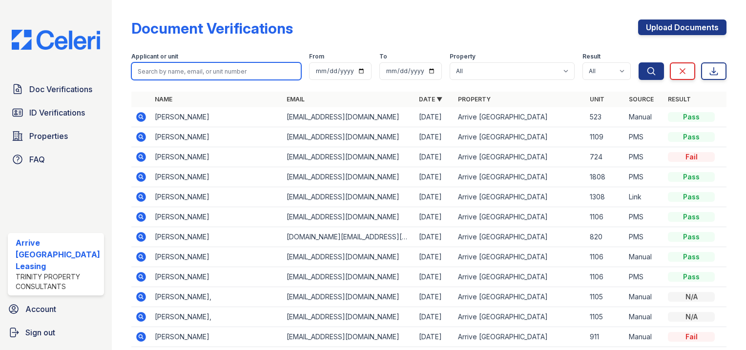
click at [186, 68] on input "search" at bounding box center [216, 71] width 170 height 18
type input "Al"
click at [638, 62] on button "Search" at bounding box center [650, 71] width 25 height 18
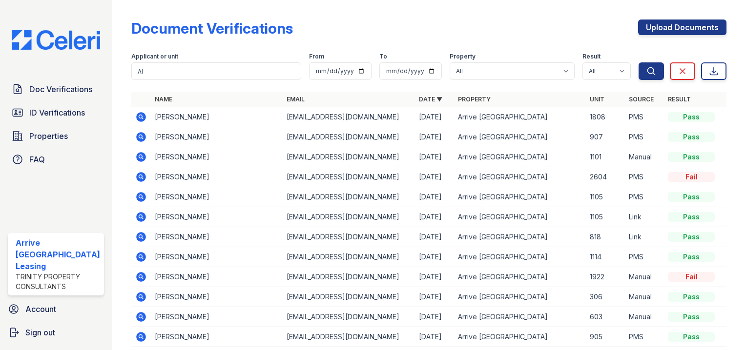
drag, startPoint x: 179, startPoint y: 82, endPoint x: 78, endPoint y: 75, distance: 101.3
click at [78, 75] on div "Doc Verifications ID Verifications Properties FAQ Arrive [GEOGRAPHIC_DATA] Leas…" at bounding box center [373, 175] width 746 height 350
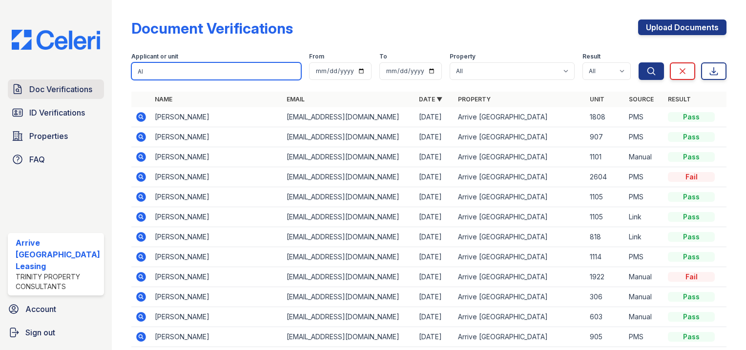
drag, startPoint x: 78, startPoint y: 75, endPoint x: 47, endPoint y: 86, distance: 32.7
click at [48, 86] on div "Doc Verifications ID Verifications Properties FAQ Arrive [GEOGRAPHIC_DATA] Leas…" at bounding box center [373, 175] width 746 height 350
type input "[PERSON_NAME]"
click at [638, 62] on button "Search" at bounding box center [650, 71] width 25 height 18
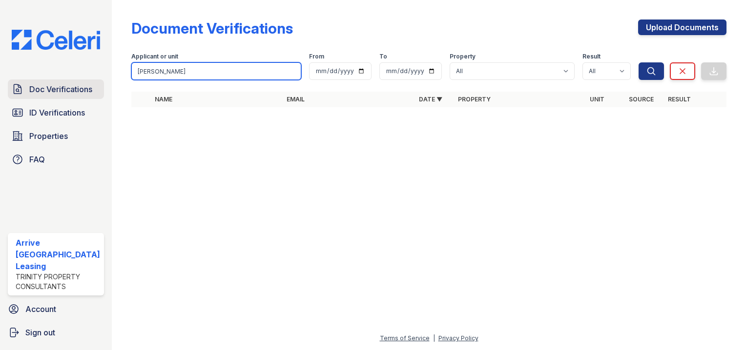
drag, startPoint x: 70, startPoint y: 81, endPoint x: 36, endPoint y: 85, distance: 34.4
click at [34, 86] on div "Doc Verifications ID Verifications Properties FAQ Arrive [GEOGRAPHIC_DATA] Leas…" at bounding box center [373, 175] width 746 height 350
type input "w"
type input "[PERSON_NAME]"
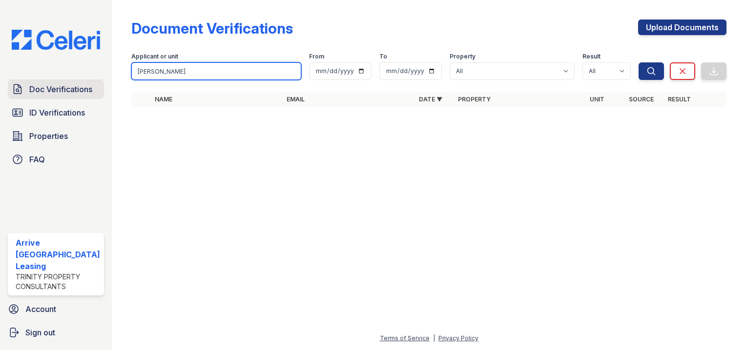
click at [638, 62] on button "Search" at bounding box center [650, 71] width 25 height 18
click at [182, 72] on input "[PERSON_NAME]" at bounding box center [216, 71] width 170 height 18
drag, startPoint x: 182, startPoint y: 72, endPoint x: 72, endPoint y: 71, distance: 109.8
click at [72, 71] on div "Doc Verifications ID Verifications Properties FAQ Arrive [GEOGRAPHIC_DATA] Leas…" at bounding box center [373, 175] width 746 height 350
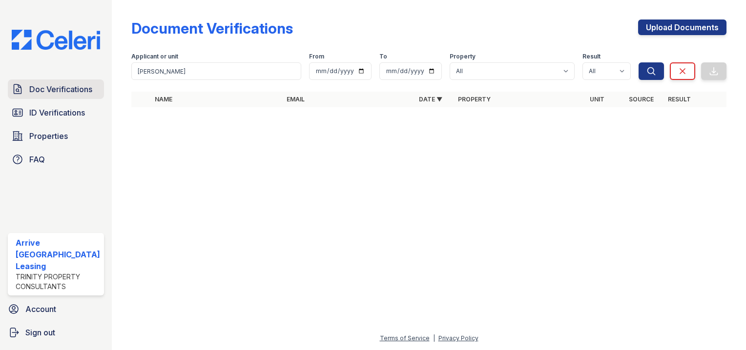
click at [27, 93] on link "Doc Verifications" at bounding box center [56, 90] width 96 height 20
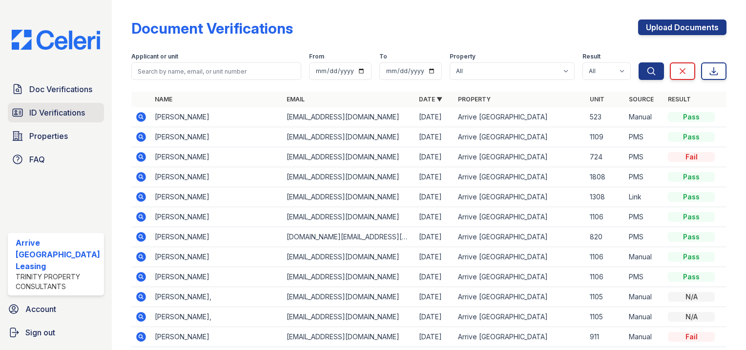
click at [51, 111] on span "ID Verifications" at bounding box center [57, 113] width 56 height 12
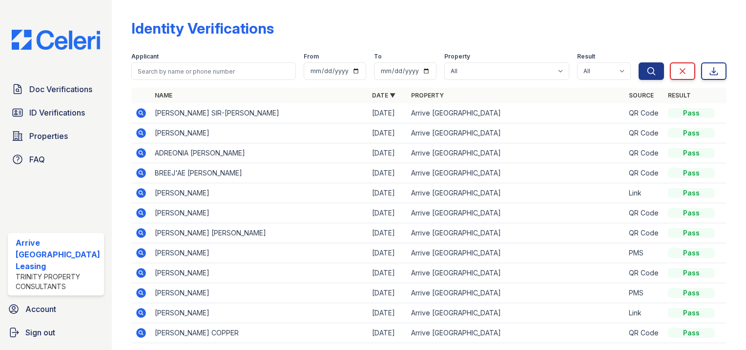
click at [50, 109] on span "ID Verifications" at bounding box center [57, 113] width 56 height 12
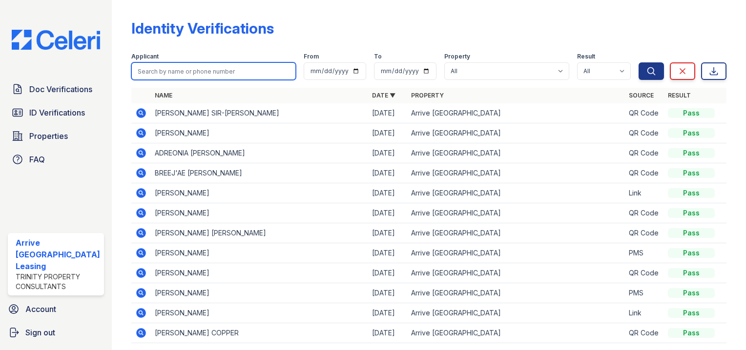
click at [158, 75] on input "search" at bounding box center [213, 71] width 164 height 18
type input "[PERSON_NAME]"
click at [638, 62] on button "Search" at bounding box center [650, 71] width 25 height 18
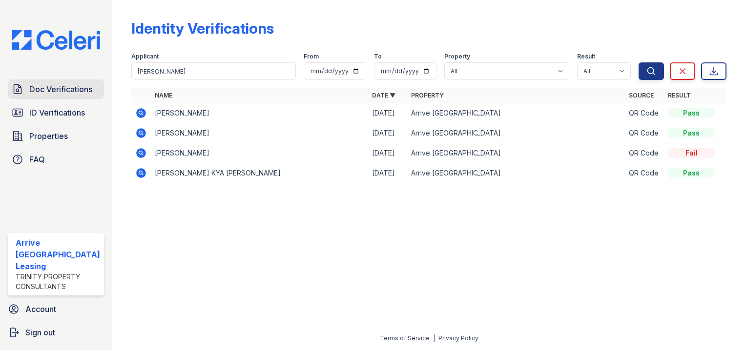
click at [51, 95] on span "Doc Verifications" at bounding box center [60, 89] width 63 height 12
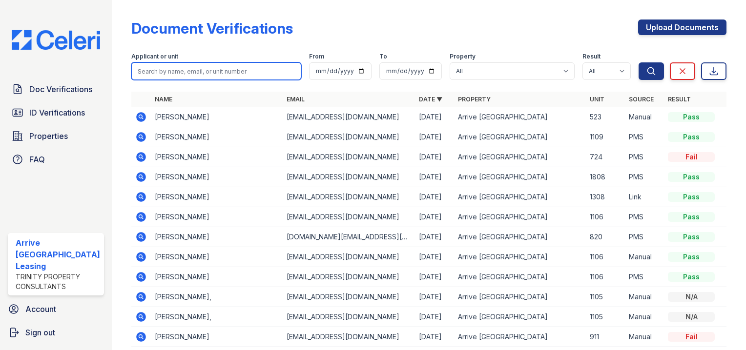
drag, startPoint x: 161, startPoint y: 69, endPoint x: 168, endPoint y: 72, distance: 7.4
click at [165, 69] on input "search" at bounding box center [216, 71] width 170 height 18
type input "[PERSON_NAME]"
click at [638, 62] on button "Search" at bounding box center [650, 71] width 25 height 18
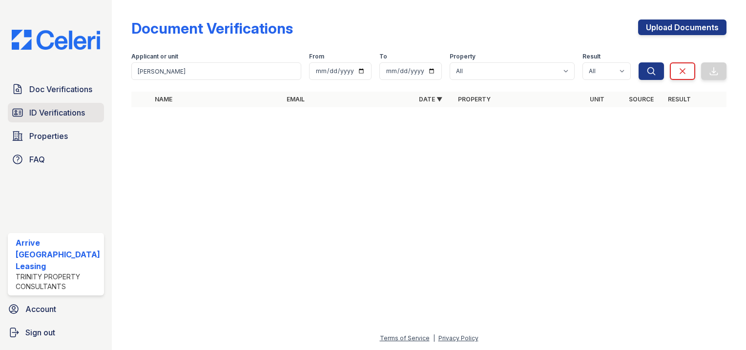
click at [62, 121] on link "ID Verifications" at bounding box center [56, 113] width 96 height 20
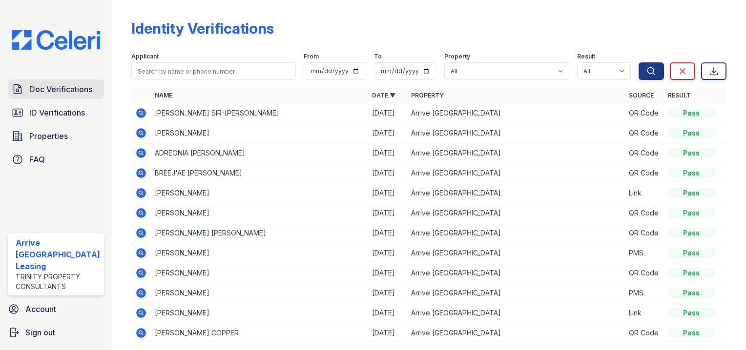
click at [53, 93] on span "Doc Verifications" at bounding box center [60, 89] width 63 height 12
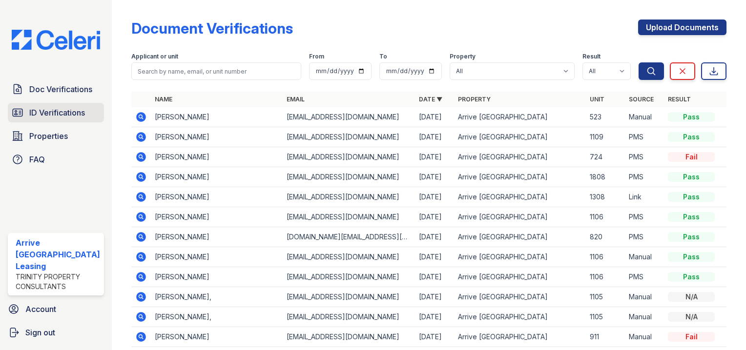
drag, startPoint x: 53, startPoint y: 93, endPoint x: 72, endPoint y: 119, distance: 32.1
click at [72, 119] on span "ID Verifications" at bounding box center [57, 113] width 56 height 12
